Goal: Task Accomplishment & Management: Manage account settings

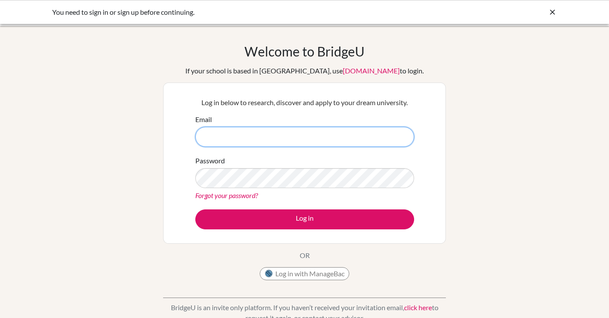
click at [236, 146] on input "Email" at bounding box center [304, 137] width 219 height 20
paste input "[EMAIL_ADDRESS][DOMAIN_NAME]"
type input "[EMAIL_ADDRESS][DOMAIN_NAME]"
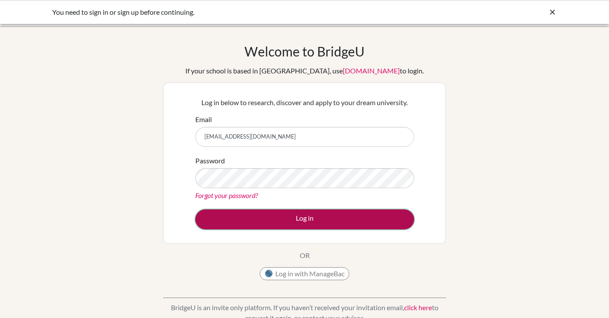
click at [302, 217] on button "Log in" at bounding box center [304, 220] width 219 height 20
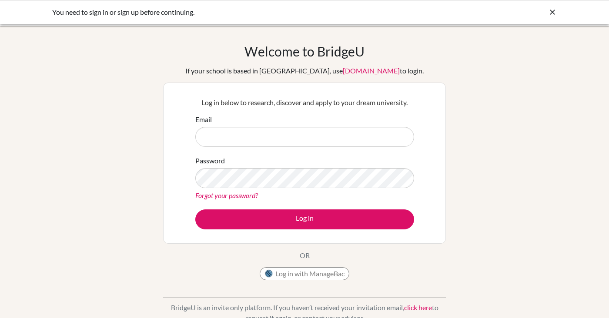
click at [239, 195] on link "Forgot your password?" at bounding box center [226, 195] width 63 height 8
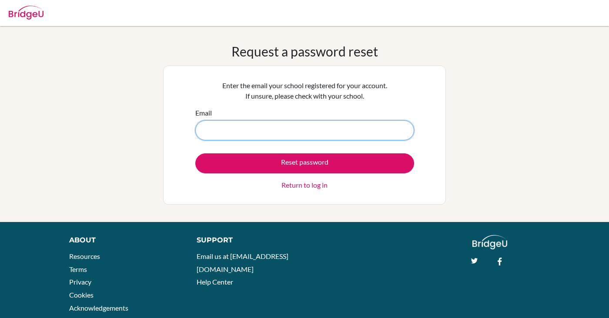
click at [360, 129] on input "Email" at bounding box center [304, 130] width 219 height 20
paste input "[EMAIL_ADDRESS][DOMAIN_NAME]"
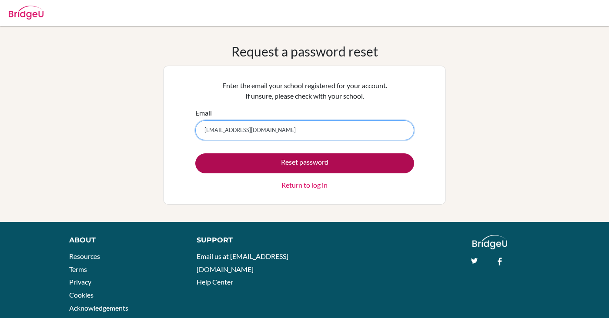
type input "[EMAIL_ADDRESS][DOMAIN_NAME]"
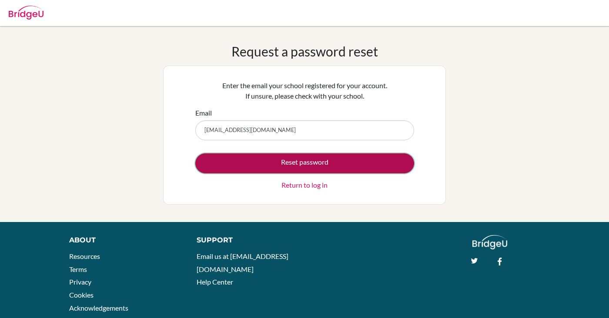
click at [306, 165] on button "Reset password" at bounding box center [304, 163] width 219 height 20
